Goal: Information Seeking & Learning: Find specific fact

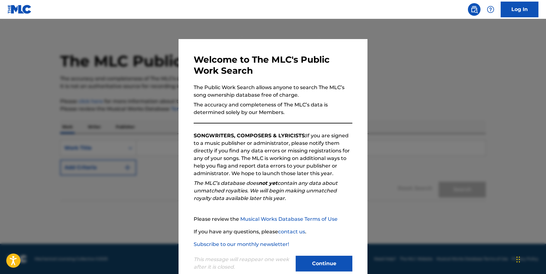
click at [325, 272] on div "Continue" at bounding box center [324, 264] width 57 height 17
click at [324, 267] on button "Continue" at bounding box center [324, 264] width 57 height 16
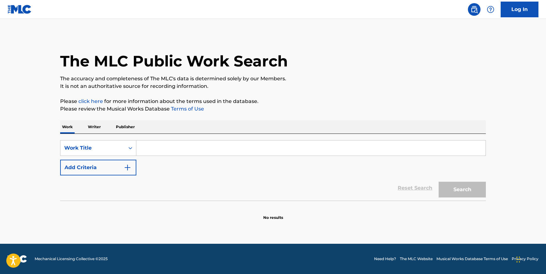
click at [217, 148] on input "Search Form" at bounding box center [310, 148] width 349 height 15
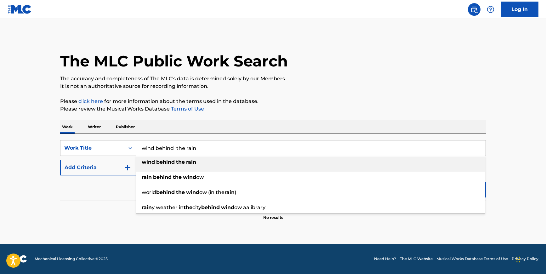
click at [217, 162] on div "wind behind the rain" at bounding box center [310, 162] width 349 height 11
type input "wind behind the rain"
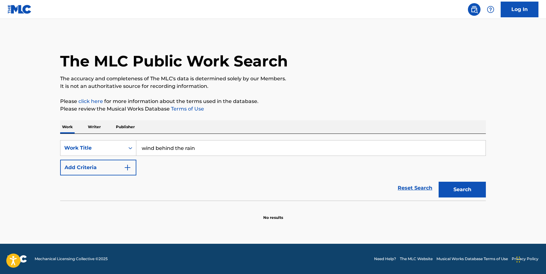
click at [125, 169] on img "Search Form" at bounding box center [128, 168] width 8 height 8
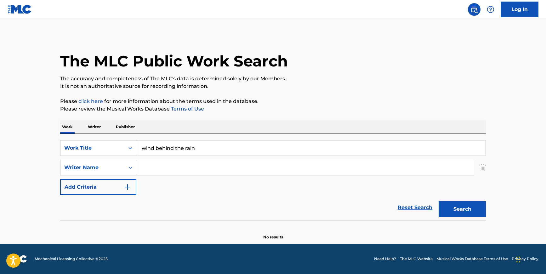
click at [150, 167] on input "Search Form" at bounding box center [305, 167] width 338 height 15
type input "[PERSON_NAME]"
click at [439, 201] on button "Search" at bounding box center [462, 209] width 47 height 16
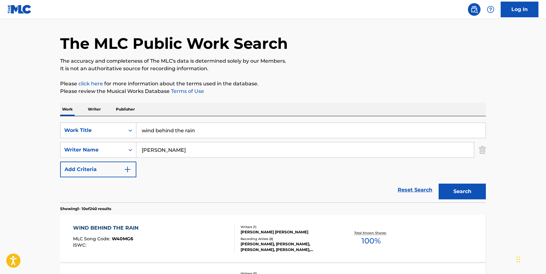
scroll to position [115, 0]
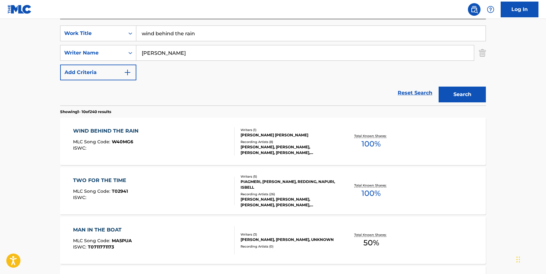
click at [197, 140] on div "WIND BEHIND THE RAIN MLC Song Code : W40MG6 ISWC :" at bounding box center [154, 141] width 162 height 28
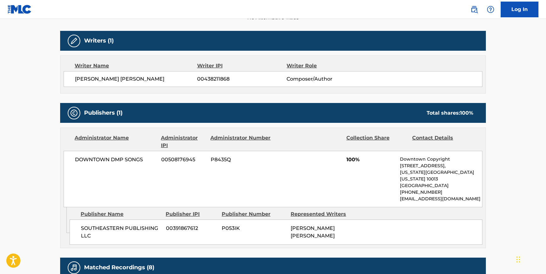
scroll to position [211, 0]
